Goal: Task Accomplishment & Management: Complete application form

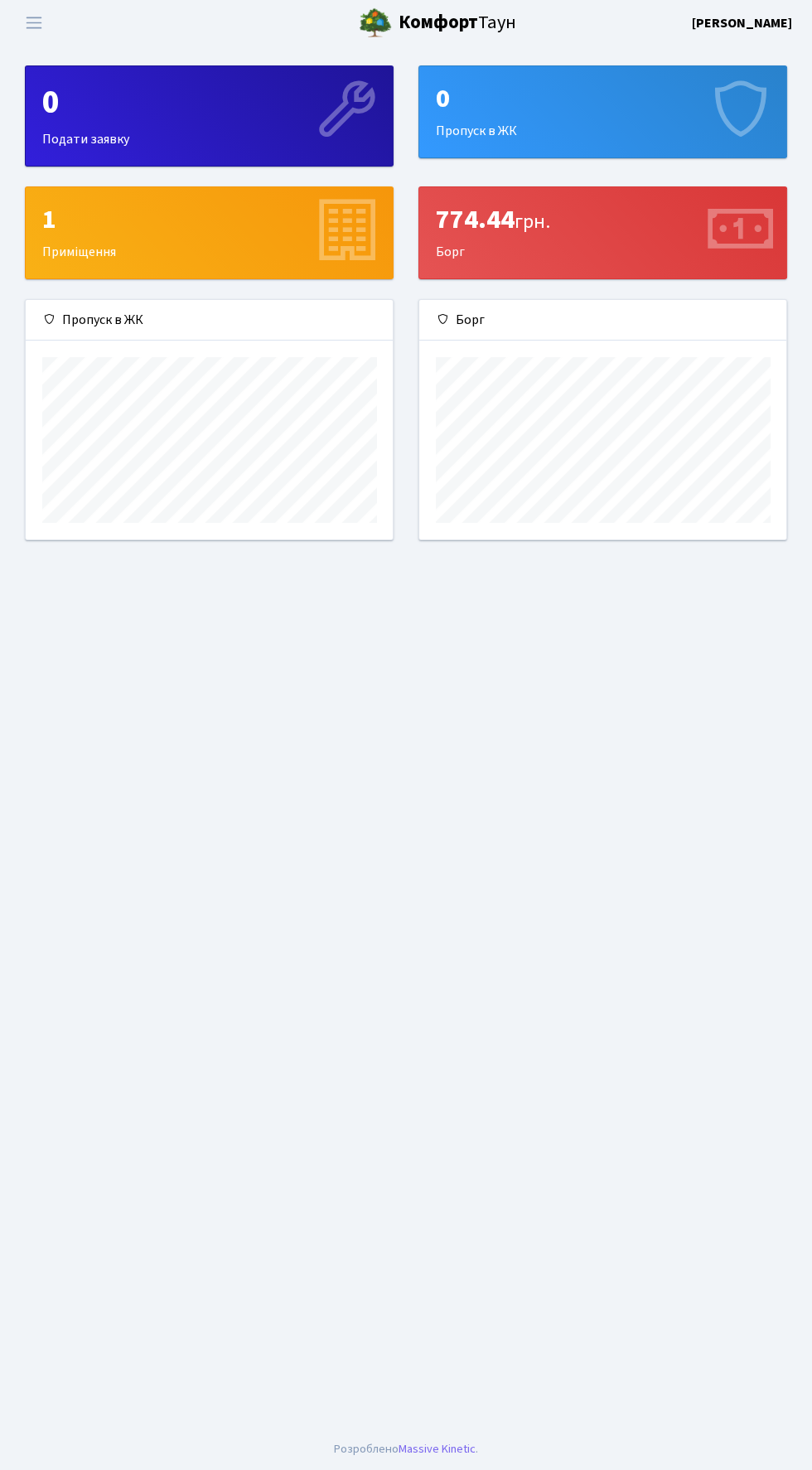
scroll to position [239, 367]
click at [39, 23] on span "Переключити навігацію" at bounding box center [33, 22] width 25 height 19
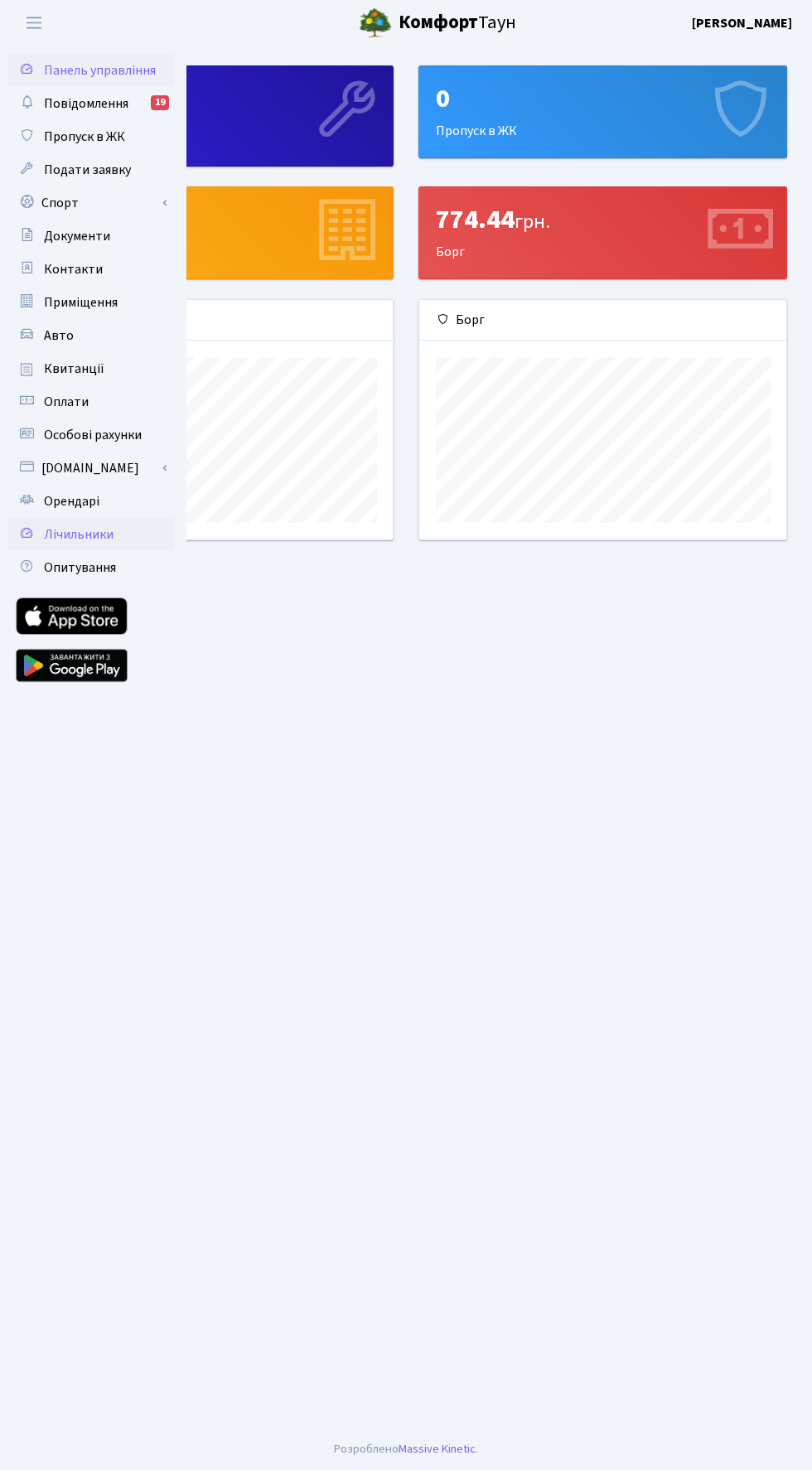
click at [56, 519] on link "Лічильники" at bounding box center [92, 534] width 166 height 33
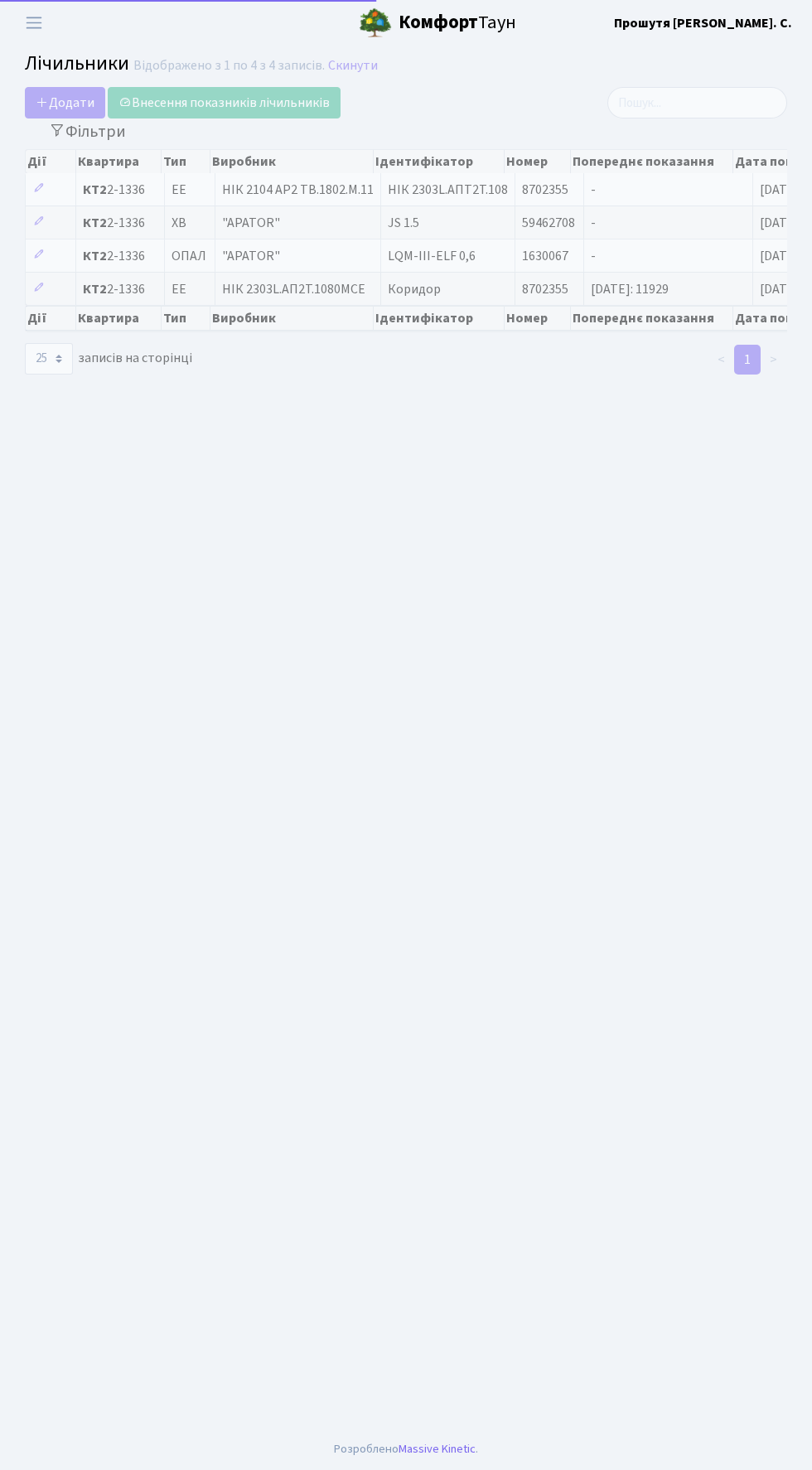
select select "25"
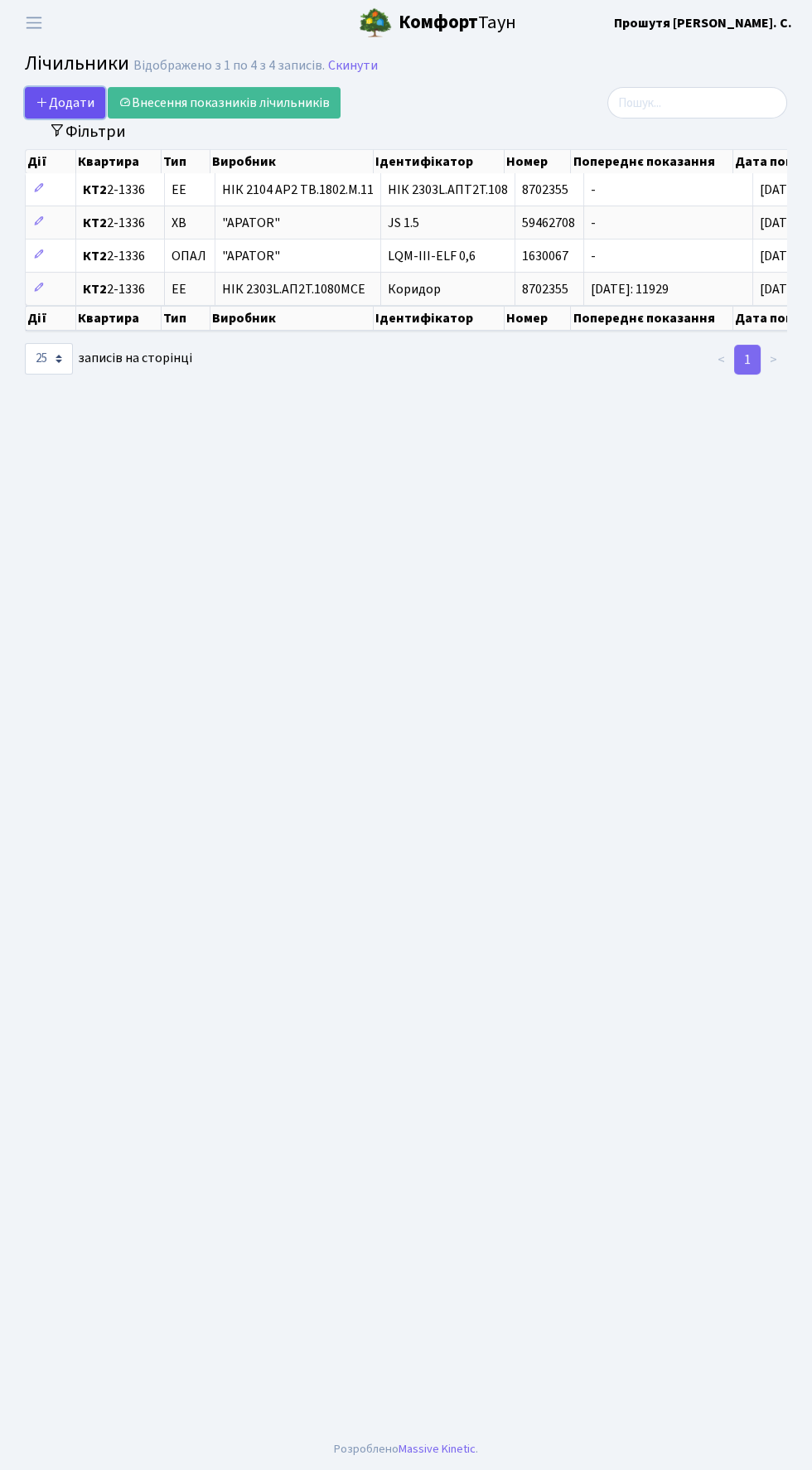
click at [41, 102] on icon at bounding box center [42, 101] width 13 height 13
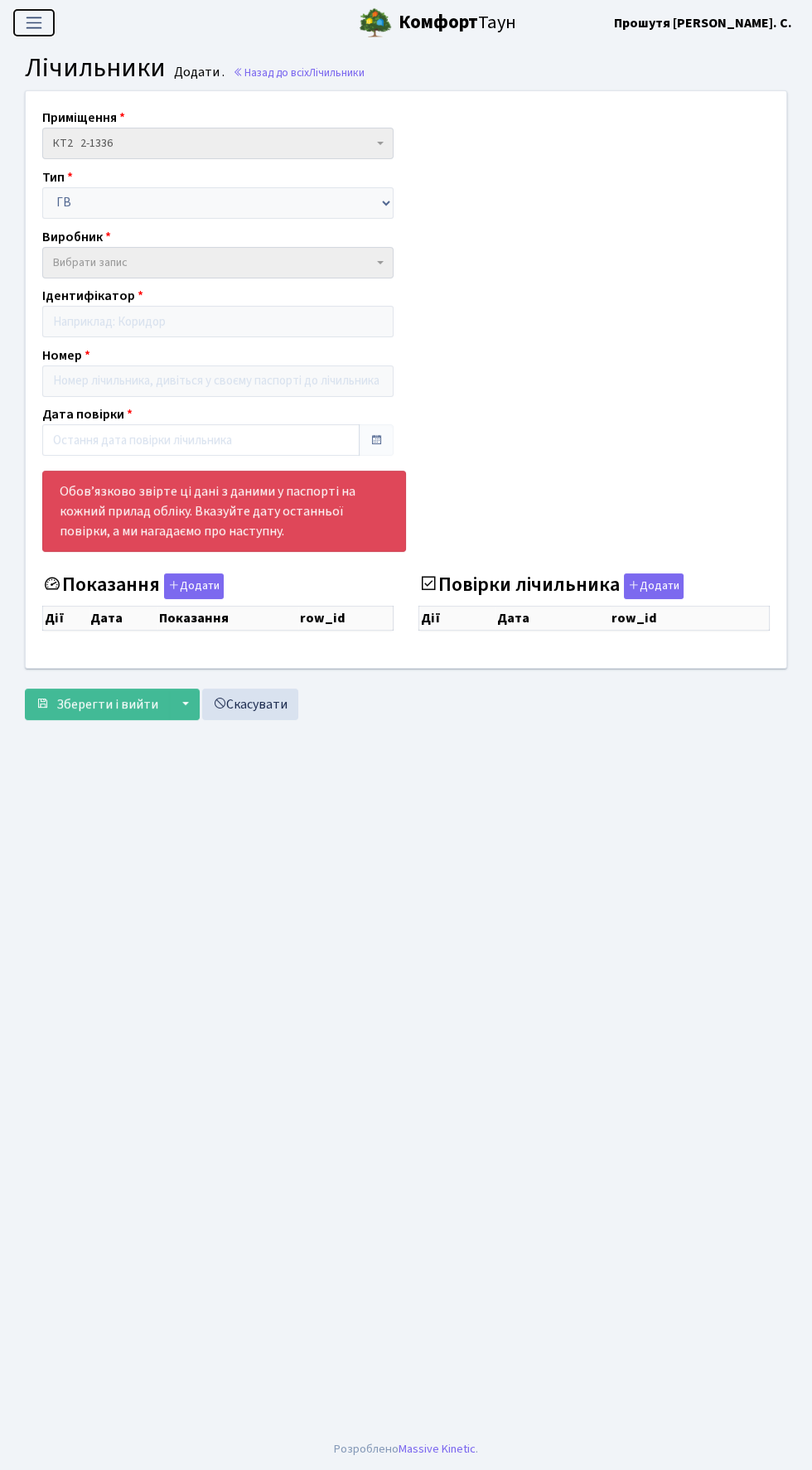
click at [33, 26] on span "Переключити навігацію" at bounding box center [33, 22] width 25 height 19
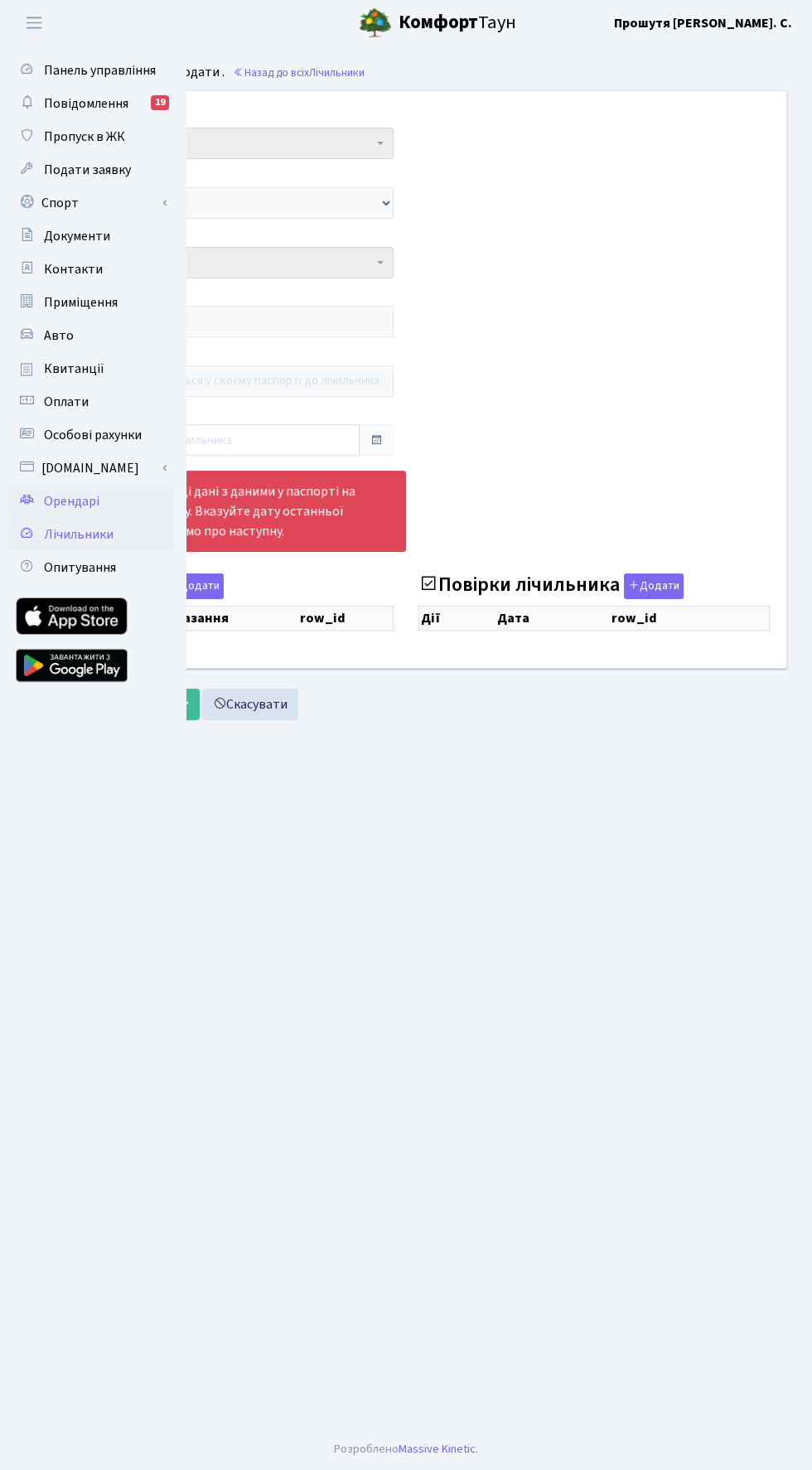
click at [42, 498] on link "Орендарі" at bounding box center [92, 501] width 166 height 33
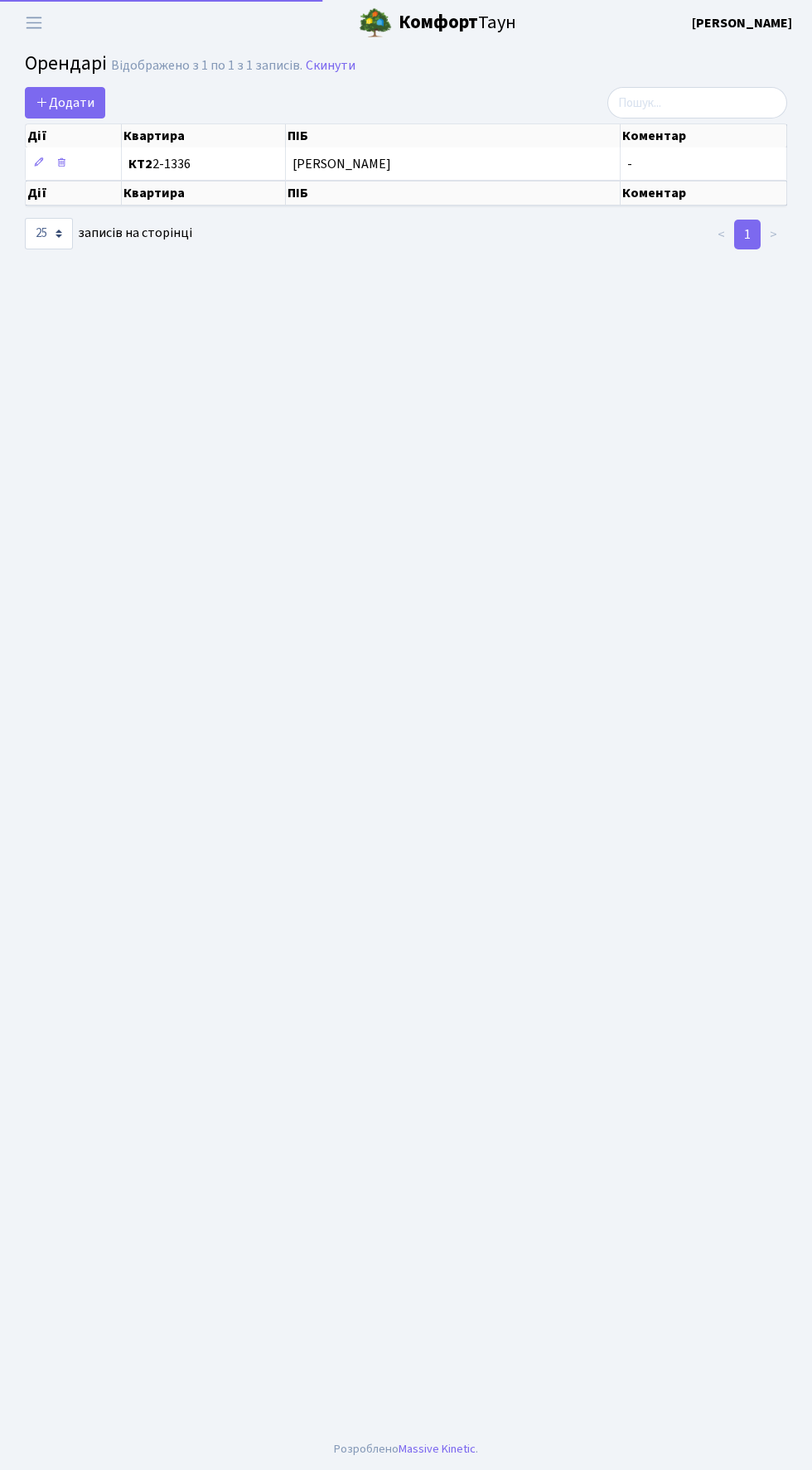
select select "25"
click at [41, 101] on icon at bounding box center [42, 101] width 13 height 13
